Goal: Communication & Community: Answer question/provide support

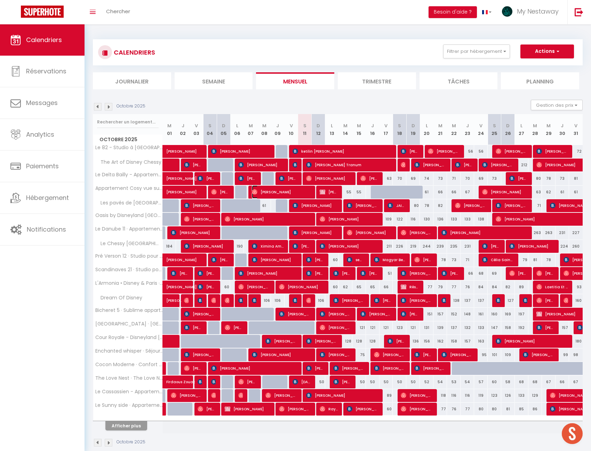
click at [289, 190] on span "[PERSON_NAME]" at bounding box center [281, 192] width 59 height 13
select select "OK"
select select "0"
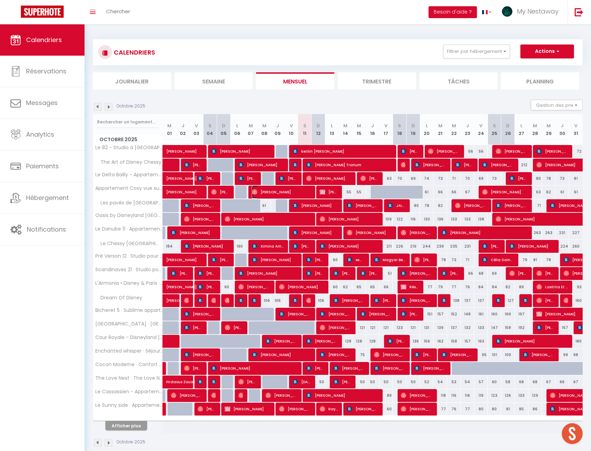
select select "1"
select select
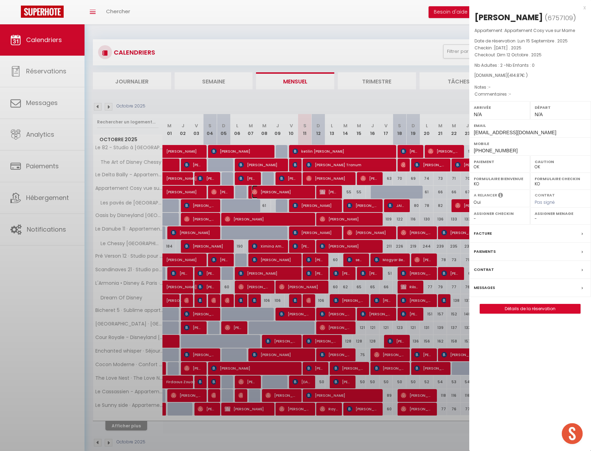
select select "19390"
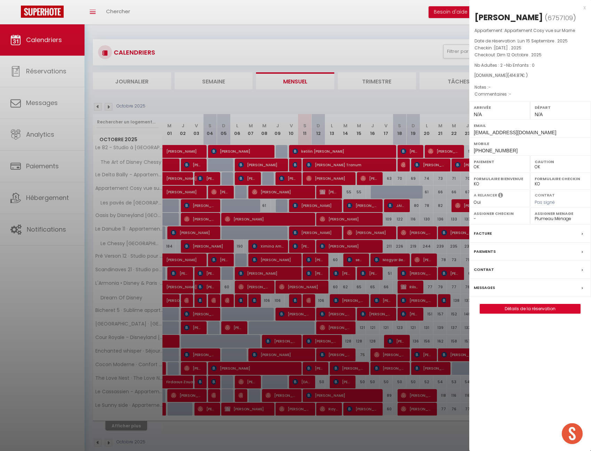
click at [493, 290] on label "Messages" at bounding box center [484, 287] width 21 height 7
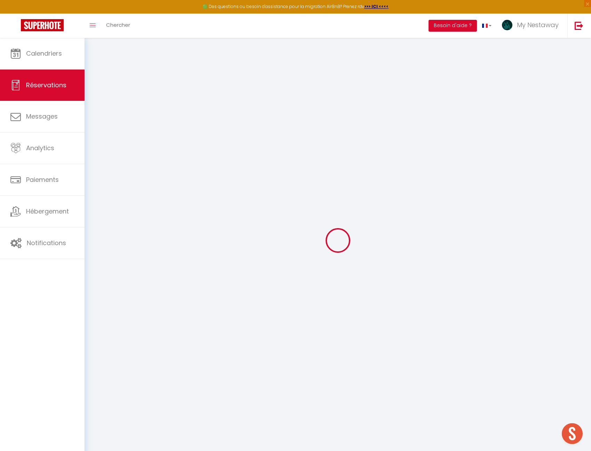
select select
checkbox input "false"
select select
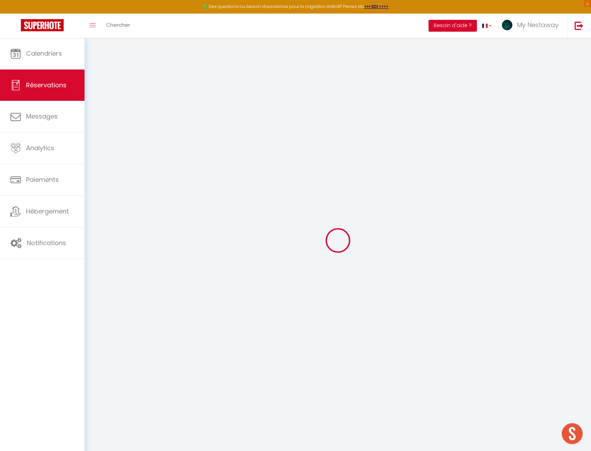
select select
checkbox input "false"
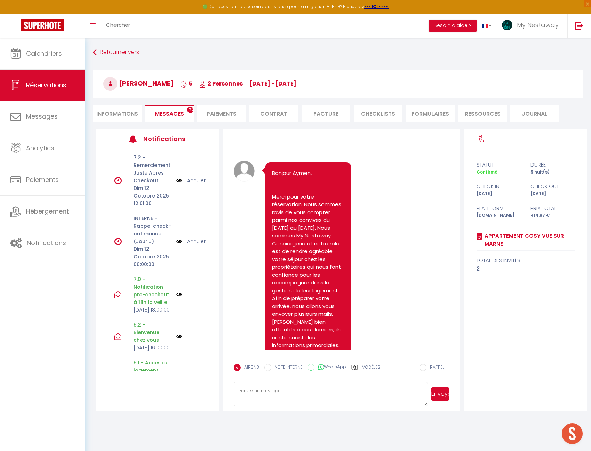
scroll to position [4445, 0]
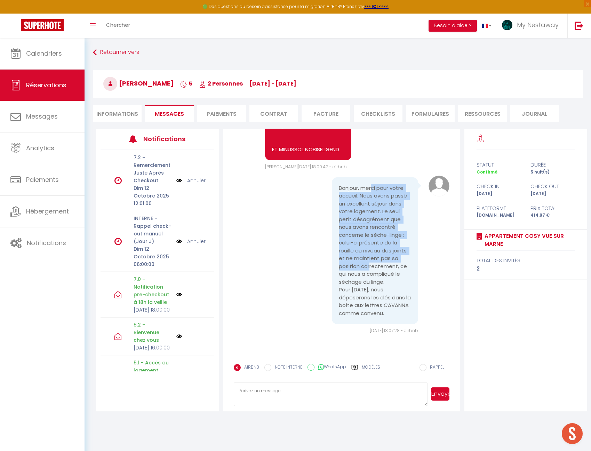
drag, startPoint x: 368, startPoint y: 182, endPoint x: 366, endPoint y: 261, distance: 79.4
click at [366, 261] on pre "Bonjour, merci pour votre accueil. Nous avons passé un excellent séjour dans vo…" at bounding box center [375, 250] width 72 height 133
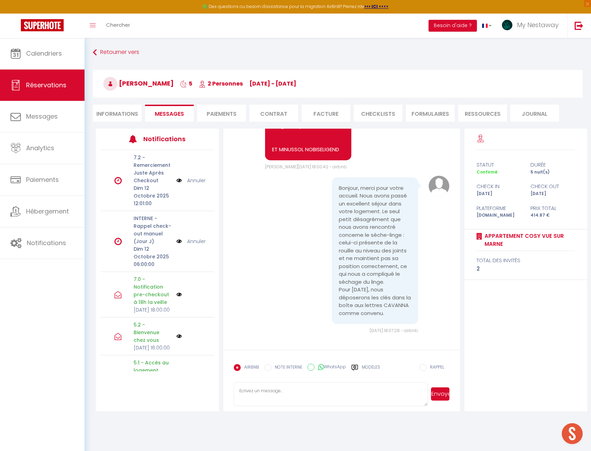
click at [339, 391] on textarea at bounding box center [331, 395] width 194 height 24
type textarea "Bonjour, merci pour cette information. Nous allons faire le nécessaire. Connais…"
click at [441, 397] on button "Envoyer" at bounding box center [440, 394] width 18 height 13
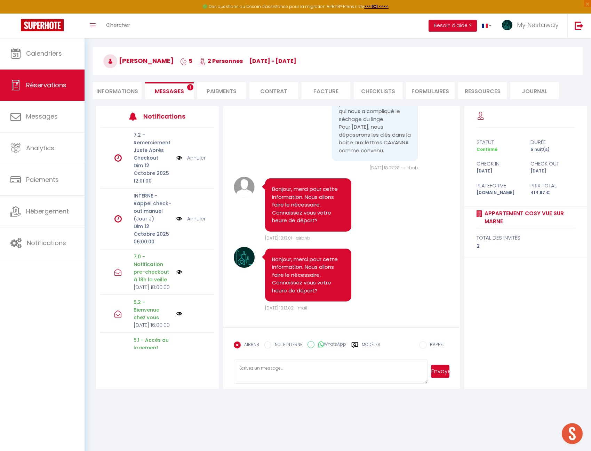
scroll to position [35, 0]
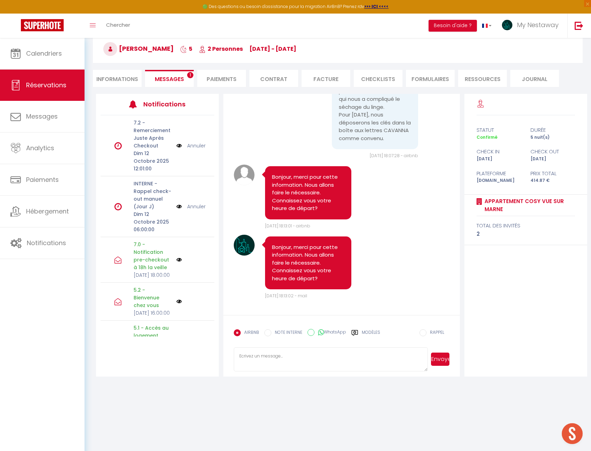
click at [285, 352] on textarea at bounding box center [331, 360] width 194 height 24
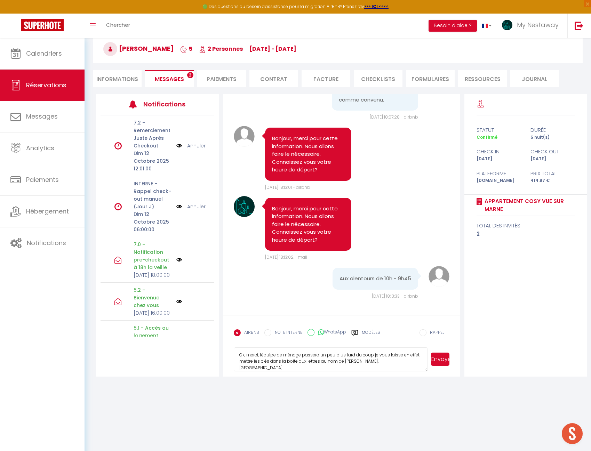
scroll to position [0, 0]
type textarea "Ok, merci, l'équipe de ménage passera un peu plus tard du coup je vous laisse e…"
click at [440, 361] on button "Envoyer" at bounding box center [440, 359] width 18 height 13
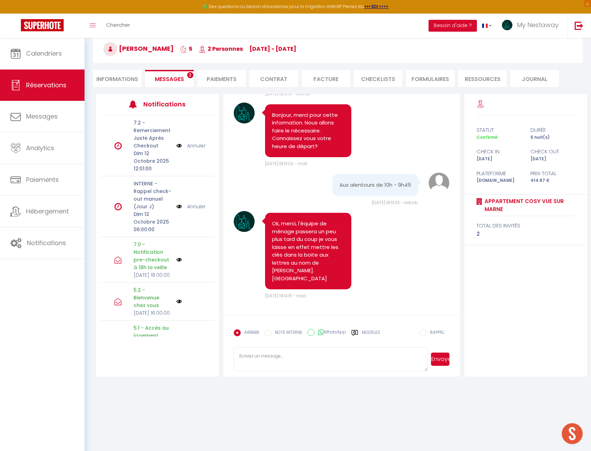
scroll to position [4718, 0]
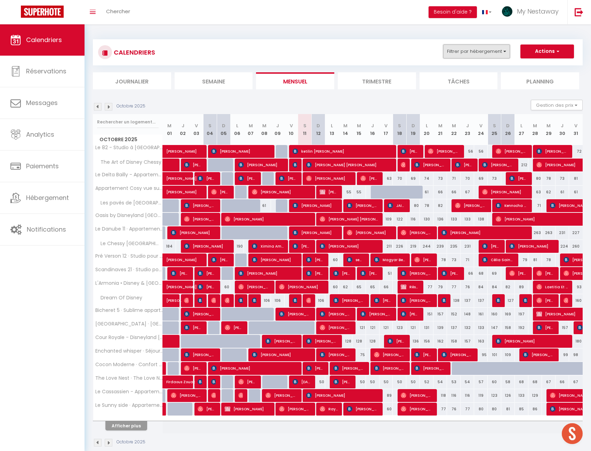
click at [449, 53] on button "Filtrer par hébergement" at bounding box center [476, 52] width 67 height 14
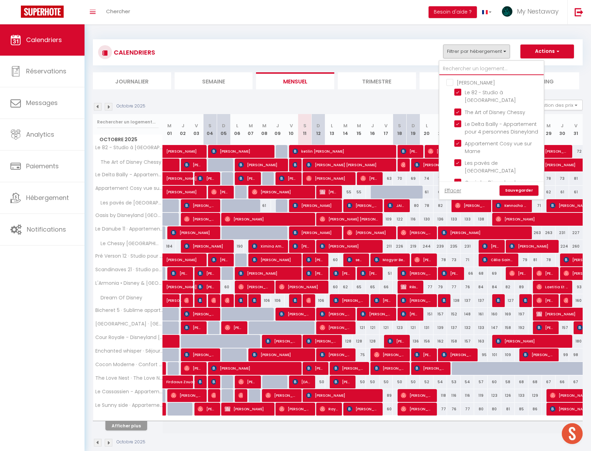
click at [469, 68] on input "text" at bounding box center [492, 69] width 104 height 13
click at [129, 10] on span "Chercher" at bounding box center [118, 11] width 24 height 7
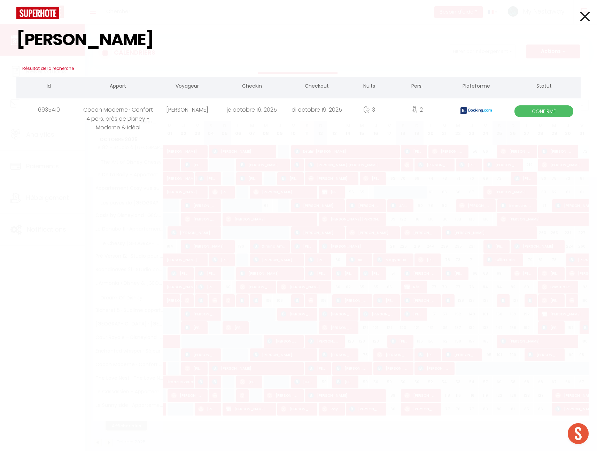
type input "[PERSON_NAME]"
click at [184, 115] on div "[PERSON_NAME]" at bounding box center [187, 110] width 65 height 23
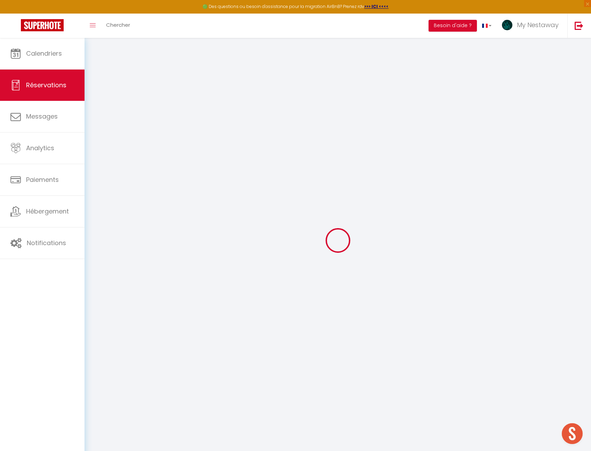
select select
checkbox input "false"
select select
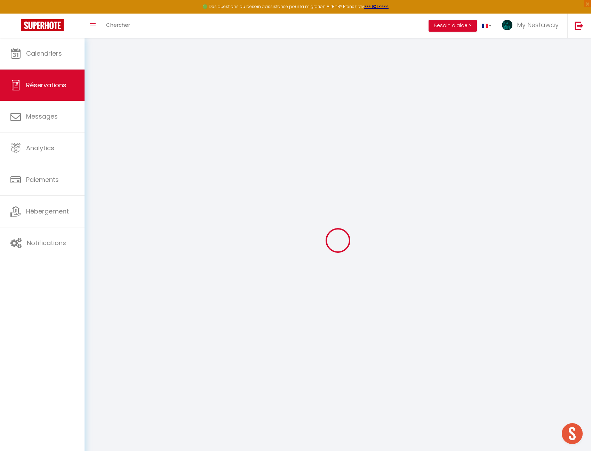
checkbox input "false"
select select
checkbox input "false"
type textarea "** THIS RESERVATION HAS BEEN PRE-PAID ** Reservation has a cancellation grace p…"
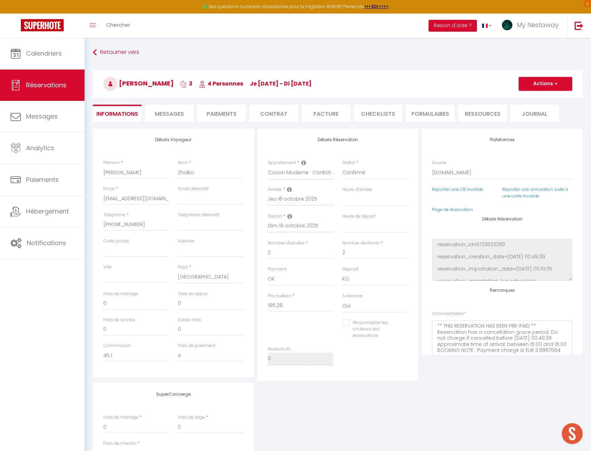
type input "70"
type input "20.2"
select select
checkbox input "false"
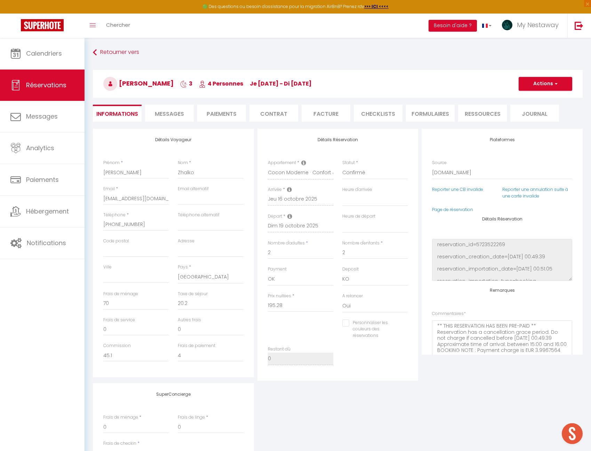
select select
click at [171, 106] on li "Messages" at bounding box center [169, 113] width 49 height 17
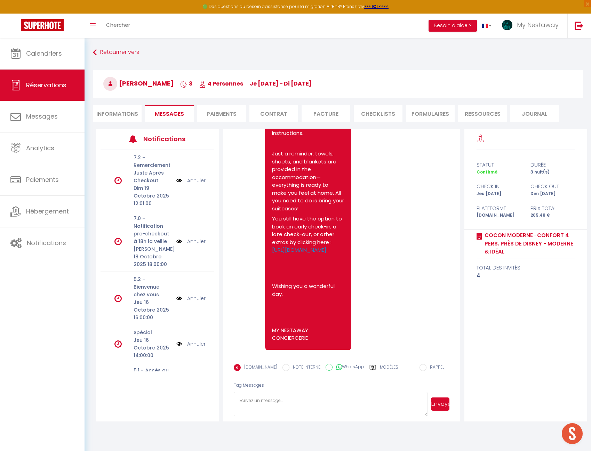
scroll to position [1291, 0]
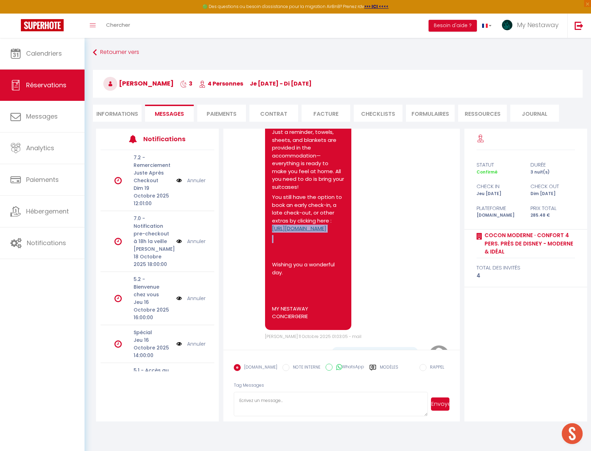
drag, startPoint x: 338, startPoint y: 327, endPoint x: 275, endPoint y: 315, distance: 64.5
click at [275, 315] on pre "Hello [PERSON_NAME], Your arrival at [GEOGRAPHIC_DATA] · Confort 4 pers. près d…" at bounding box center [308, 137] width 72 height 374
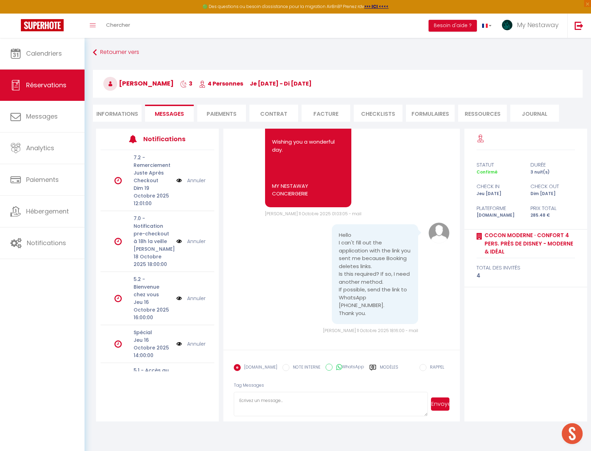
scroll to position [1465, 0]
copy link "[URL][DOMAIN_NAME]"
click at [49, 28] on img at bounding box center [42, 25] width 43 height 12
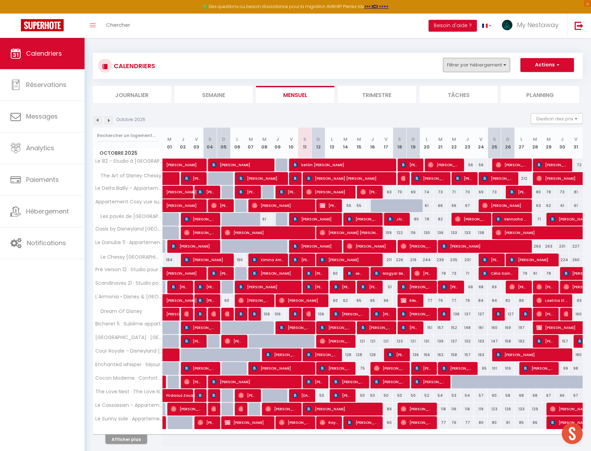
click at [475, 65] on button "Filtrer par hébergement" at bounding box center [476, 65] width 67 height 14
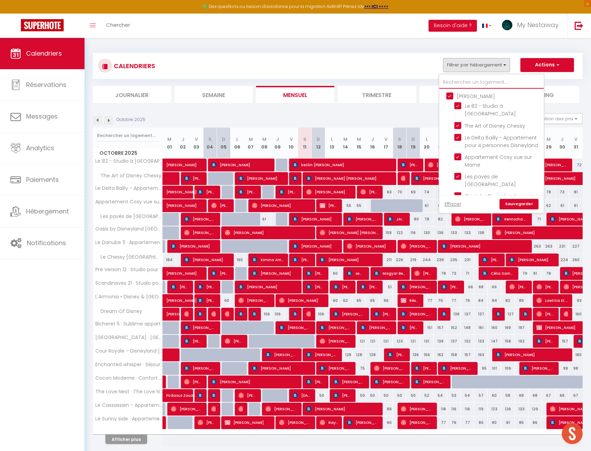
click at [471, 79] on input "text" at bounding box center [492, 82] width 104 height 13
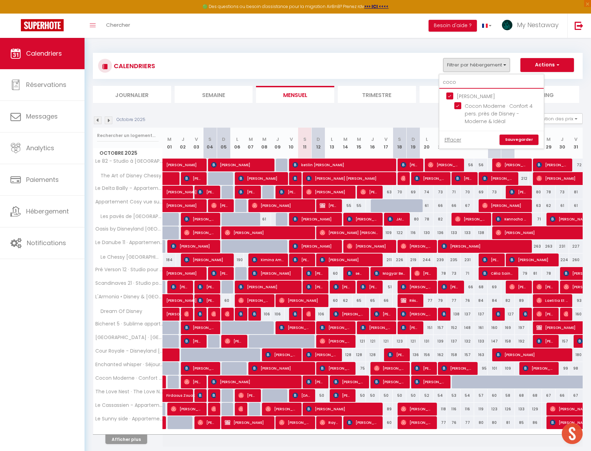
type input "coco"
click at [454, 95] on input "[PERSON_NAME]" at bounding box center [499, 95] width 104 height 7
checkbox input "false"
click at [459, 109] on input "Cocon Moderne · Confort 4 pers. près de Disney - Moderne & Idéal" at bounding box center [498, 105] width 87 height 7
checkbox input "true"
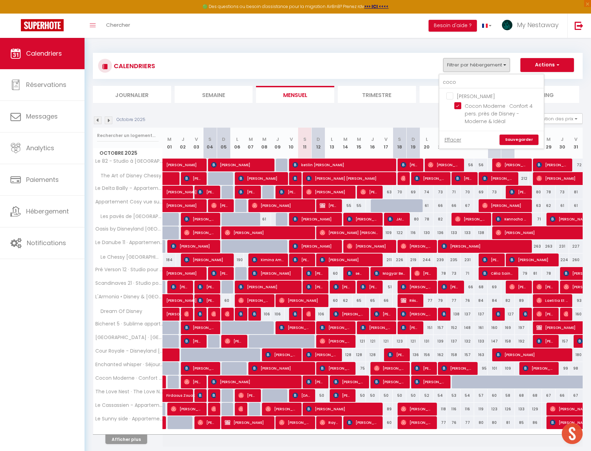
click at [530, 138] on link "Sauvegarder" at bounding box center [519, 140] width 39 height 10
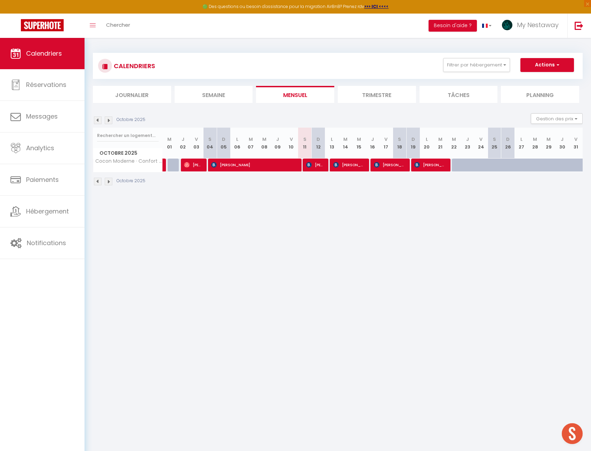
click at [396, 95] on li "Trimestre" at bounding box center [377, 94] width 78 height 17
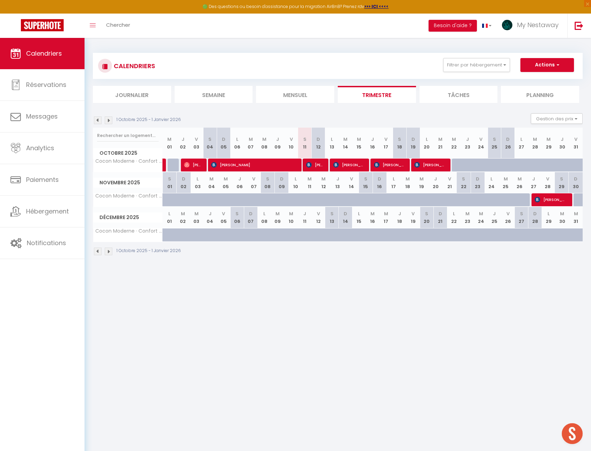
click at [109, 120] on img at bounding box center [109, 121] width 8 height 8
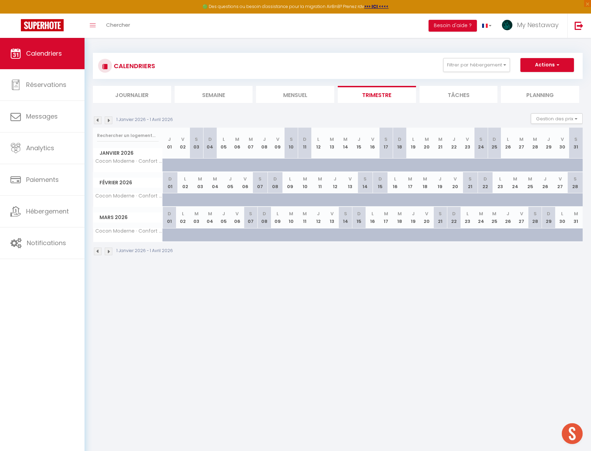
click at [109, 120] on img at bounding box center [109, 121] width 8 height 8
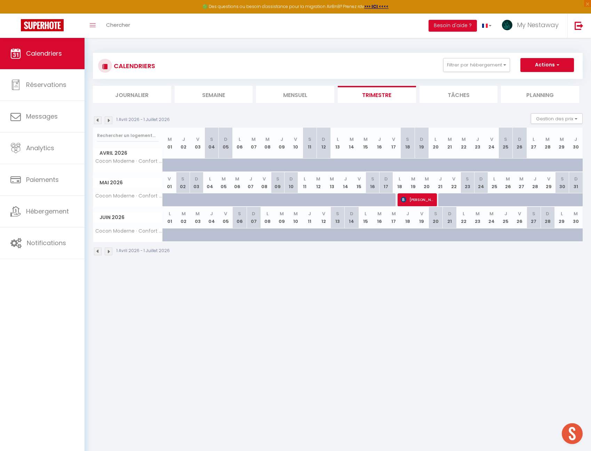
click at [109, 120] on img at bounding box center [109, 121] width 8 height 8
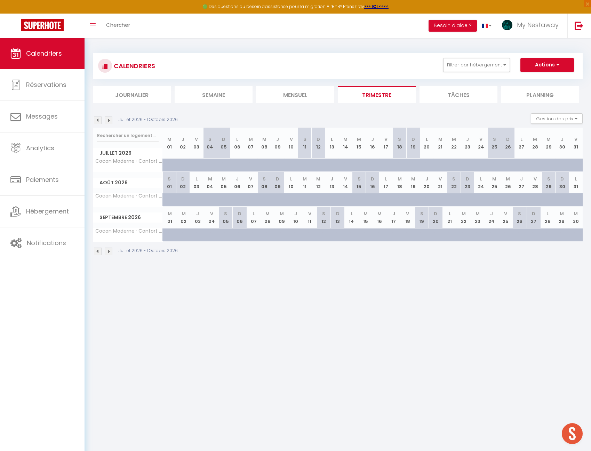
click at [106, 120] on img at bounding box center [109, 121] width 8 height 8
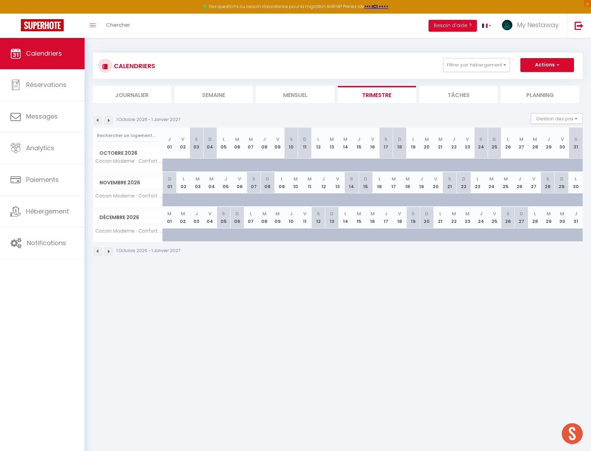
click at [106, 120] on img at bounding box center [109, 121] width 8 height 8
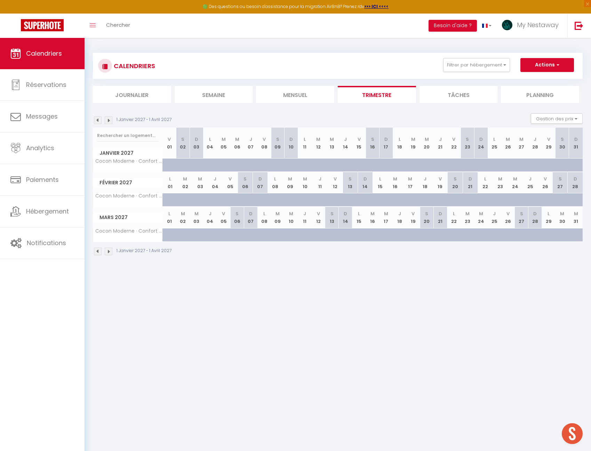
click at [106, 120] on img at bounding box center [109, 121] width 8 height 8
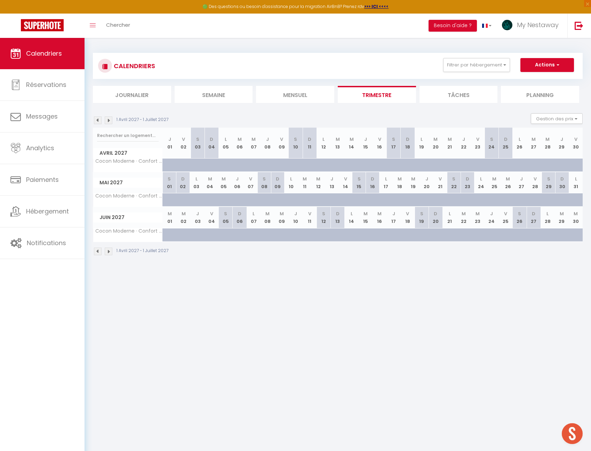
click at [97, 121] on img at bounding box center [98, 121] width 8 height 8
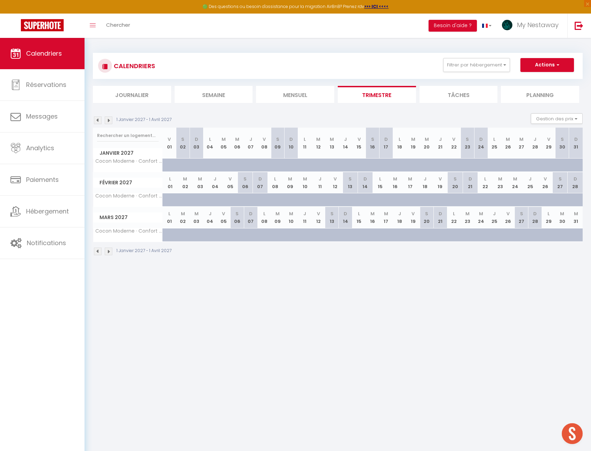
click at [97, 121] on img at bounding box center [98, 121] width 8 height 8
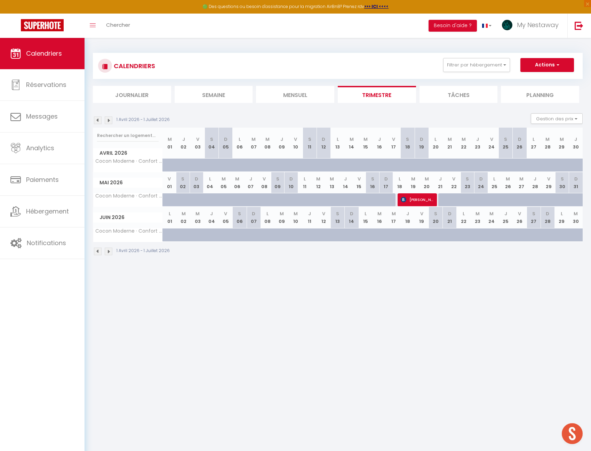
click at [97, 121] on img at bounding box center [98, 121] width 8 height 8
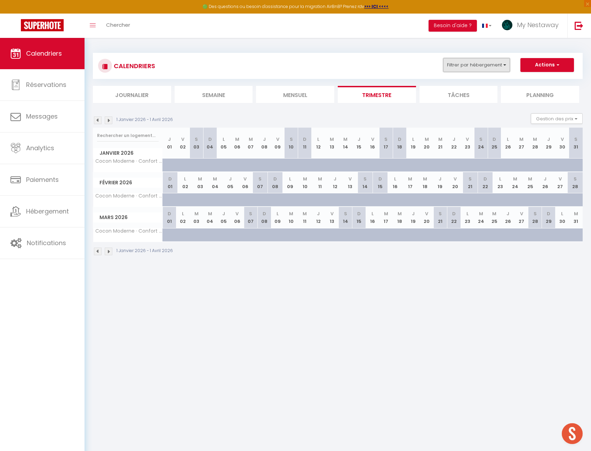
click at [494, 65] on button "Filtrer par hébergement" at bounding box center [476, 65] width 67 height 14
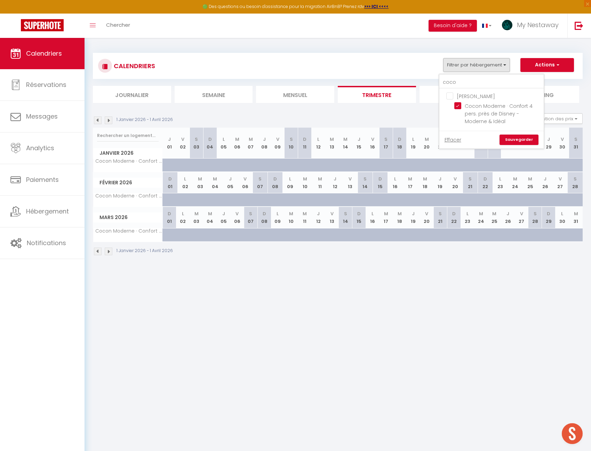
click at [453, 97] on input "[PERSON_NAME]" at bounding box center [499, 95] width 104 height 7
checkbox input "true"
click at [514, 140] on link "Sauvegarder" at bounding box center [519, 140] width 39 height 10
